Goal: Obtain resource: Download file/media

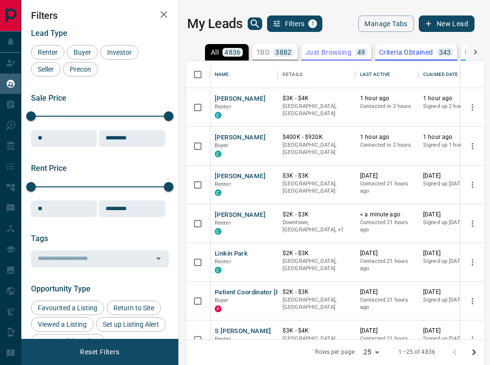
scroll to position [278, 299]
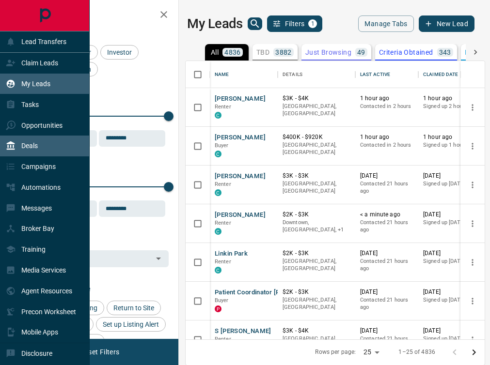
click at [15, 144] on div "Deals" at bounding box center [22, 146] width 32 height 16
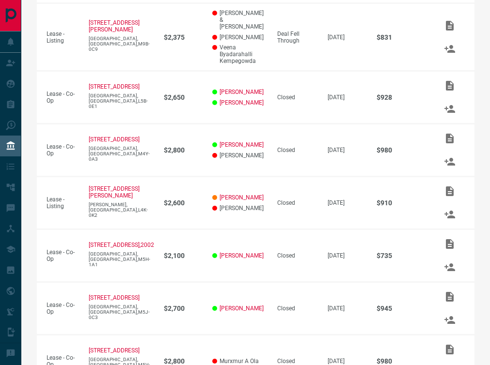
scroll to position [269, 0]
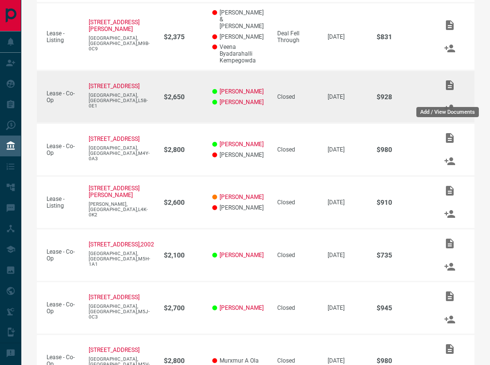
click at [447, 90] on icon "Add / View Documents" at bounding box center [450, 85] width 8 height 10
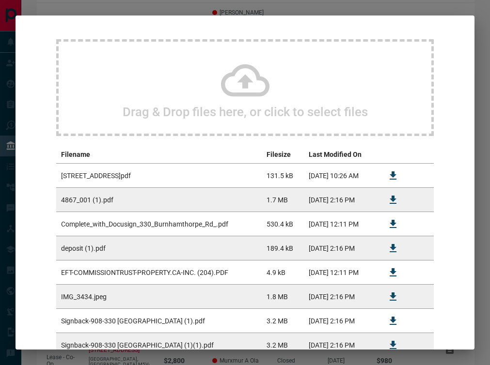
scroll to position [162, 0]
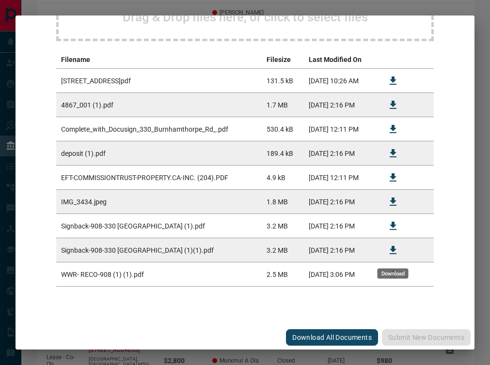
click at [395, 248] on icon "Download" at bounding box center [393, 251] width 12 height 12
click at [394, 225] on icon "Download" at bounding box center [392, 226] width 7 height 8
click at [393, 127] on icon "Download" at bounding box center [392, 129] width 7 height 8
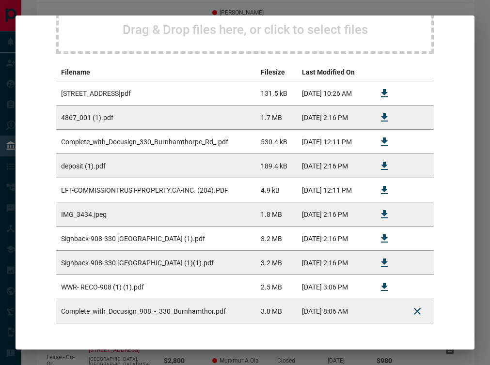
scroll to position [186, 0]
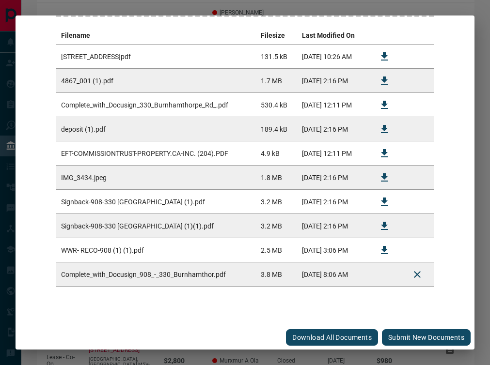
click at [401, 335] on button "Submit new documents" at bounding box center [426, 337] width 89 height 16
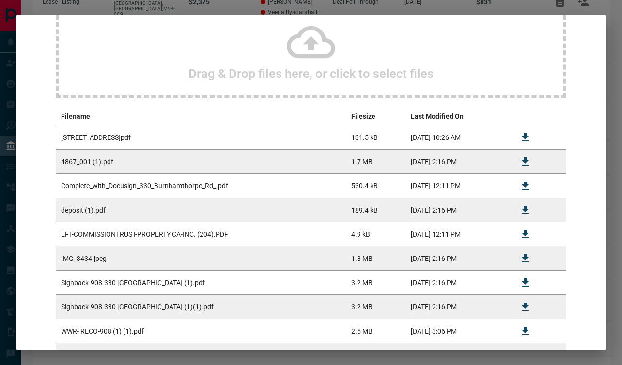
scroll to position [0, 0]
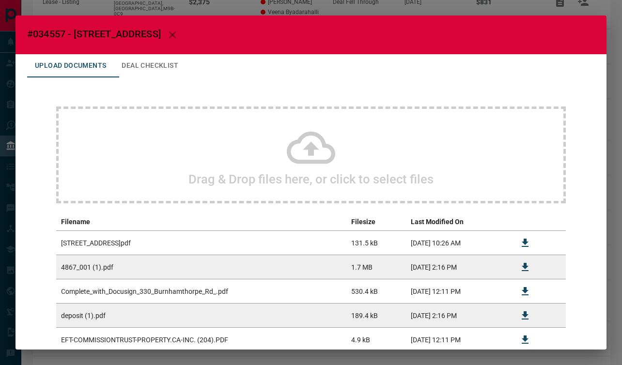
click at [178, 33] on icon "button" at bounding box center [173, 35] width 12 height 12
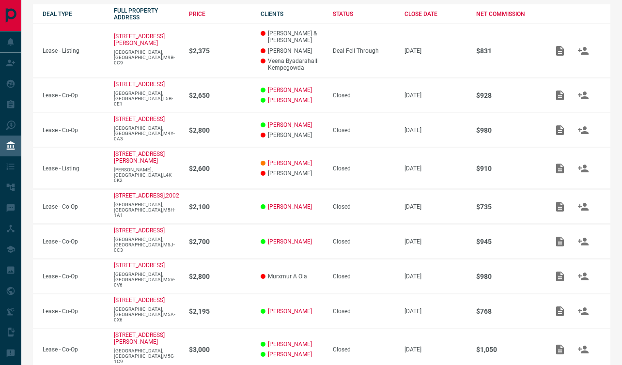
scroll to position [185, 0]
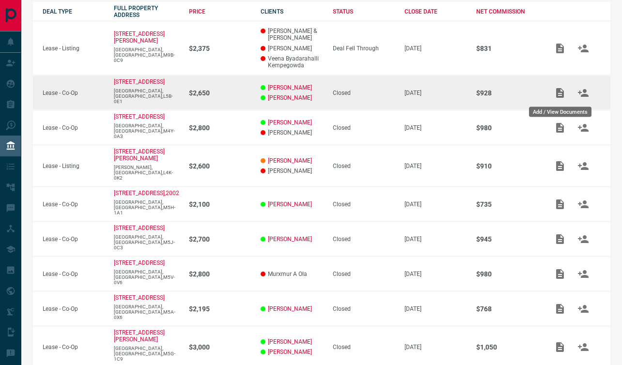
click at [489, 97] on icon "Add / View Documents" at bounding box center [560, 93] width 12 height 12
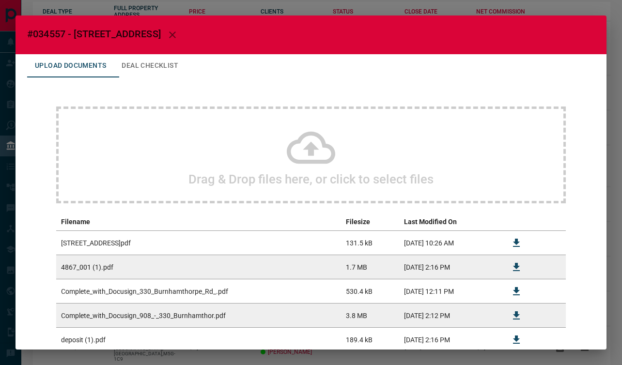
scroll to position [211, 0]
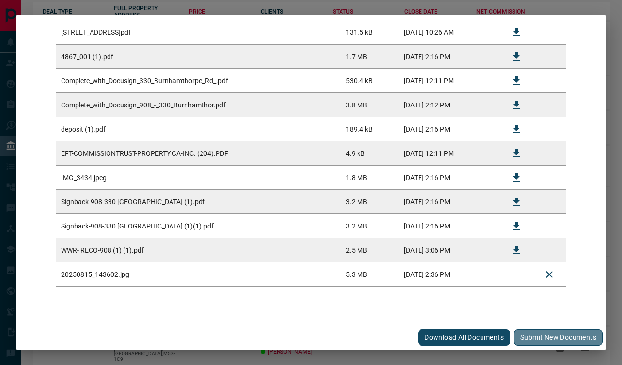
click at [489, 337] on button "Submit new documents" at bounding box center [558, 337] width 89 height 16
